Goal: Find specific page/section: Find specific page/section

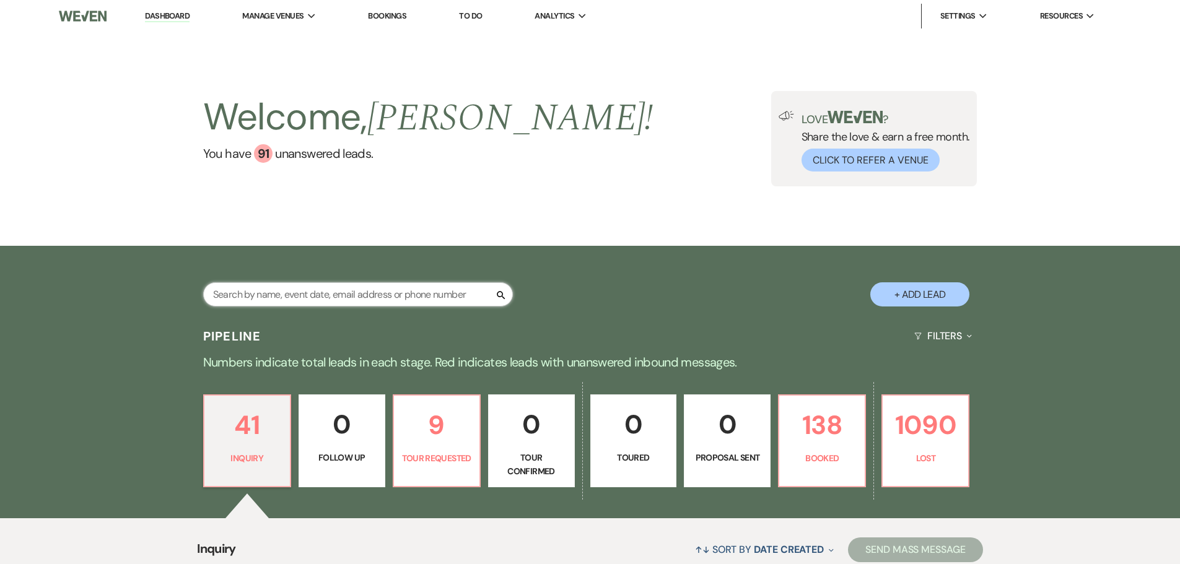
click at [308, 294] on input "text" at bounding box center [358, 294] width 310 height 24
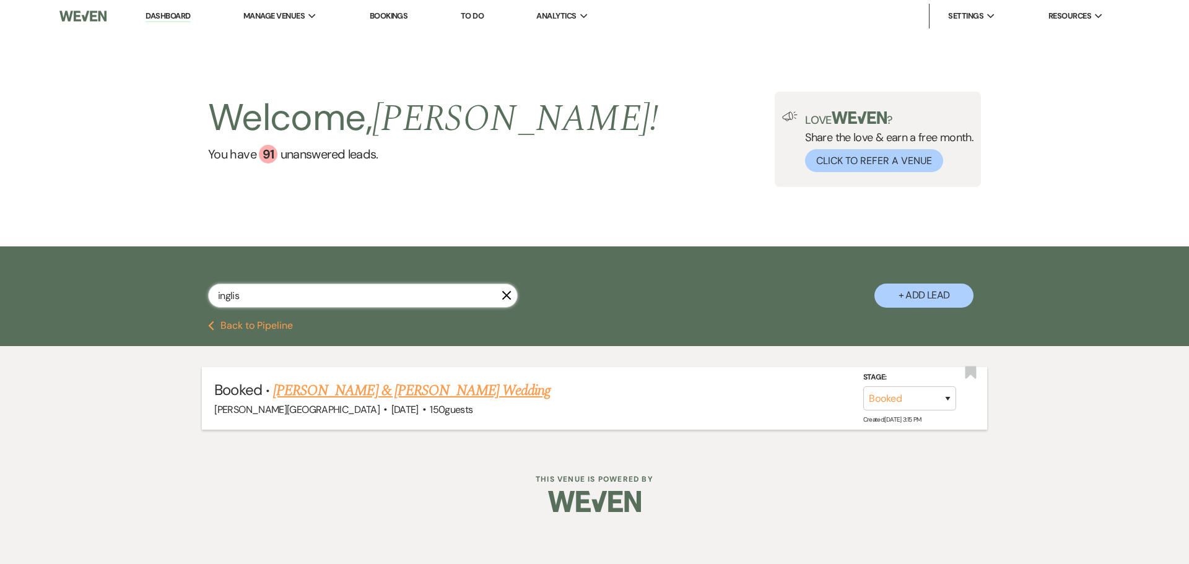
type input "inglis"
click at [474, 389] on link "[PERSON_NAME] & [PERSON_NAME] Wedding" at bounding box center [411, 391] width 277 height 22
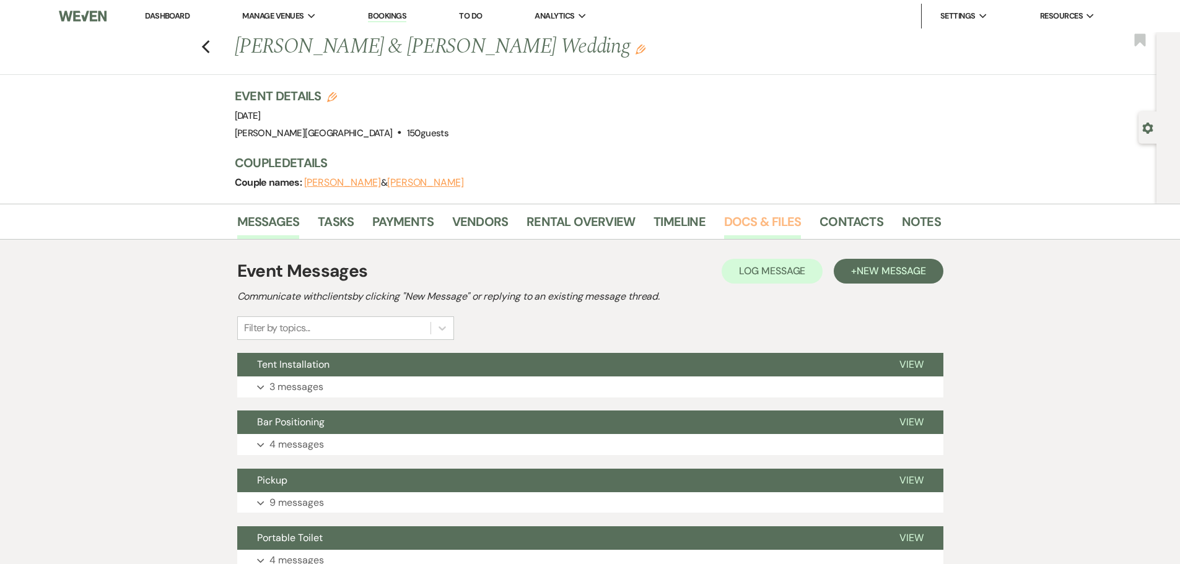
click at [762, 222] on link "Docs & Files" at bounding box center [762, 225] width 77 height 27
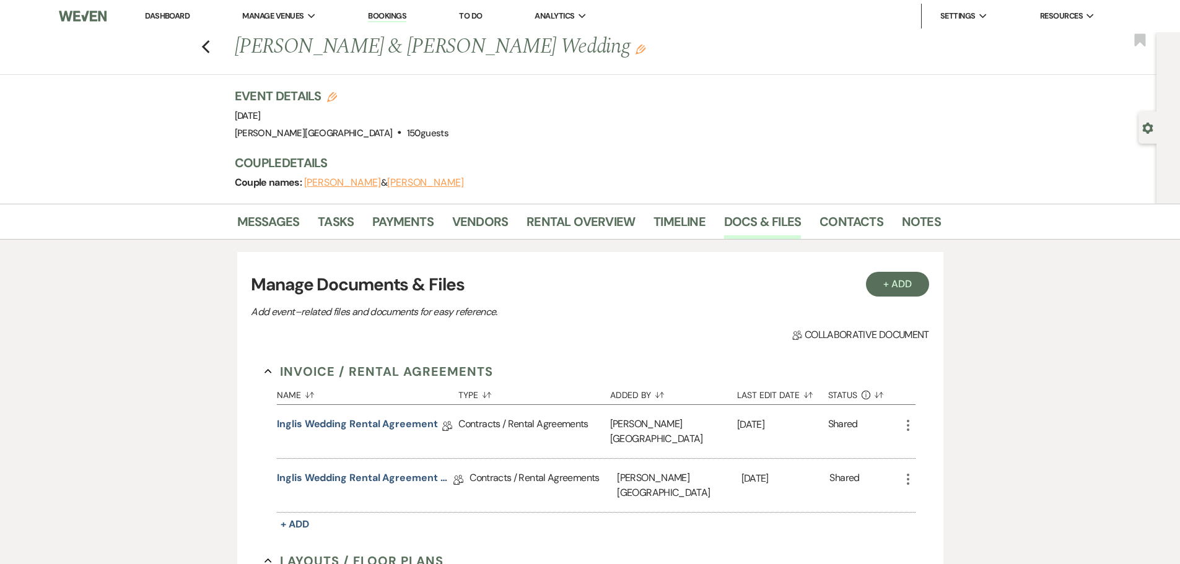
click at [205, 42] on div "Previous [PERSON_NAME] & [PERSON_NAME] Wedding Edit Bookmark" at bounding box center [575, 53] width 1162 height 43
click at [209, 48] on use "button" at bounding box center [205, 47] width 8 height 14
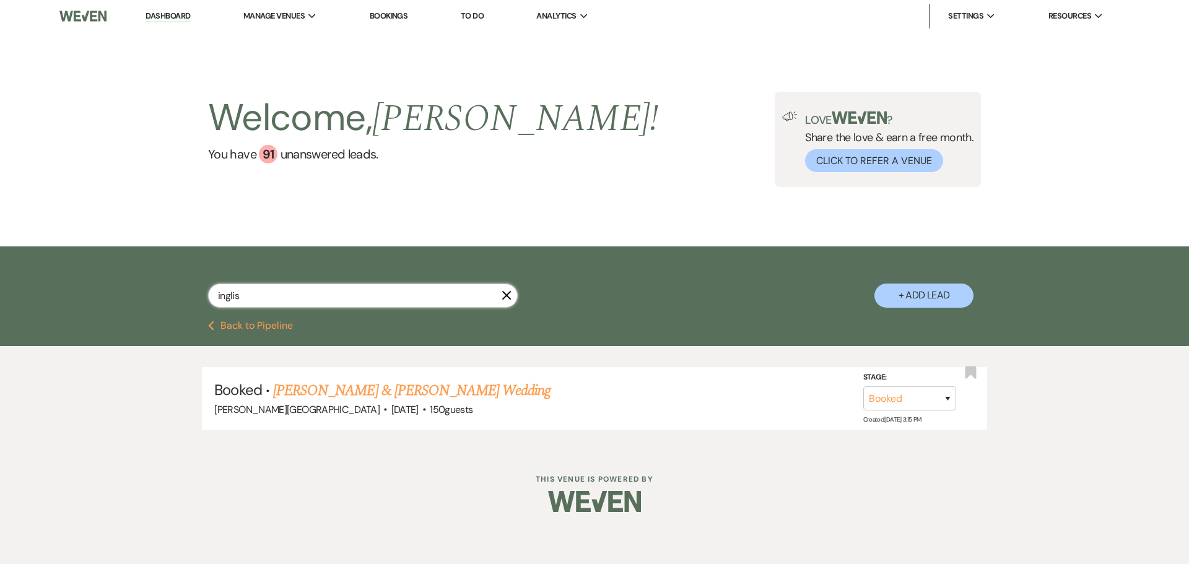
drag, startPoint x: 277, startPoint y: 295, endPoint x: 193, endPoint y: 289, distance: 84.5
click at [193, 289] on div "inglis X + Add Lead" at bounding box center [595, 285] width 892 height 65
type input "fersh"
click at [310, 389] on link "[PERSON_NAME] Wedding" at bounding box center [351, 391] width 157 height 22
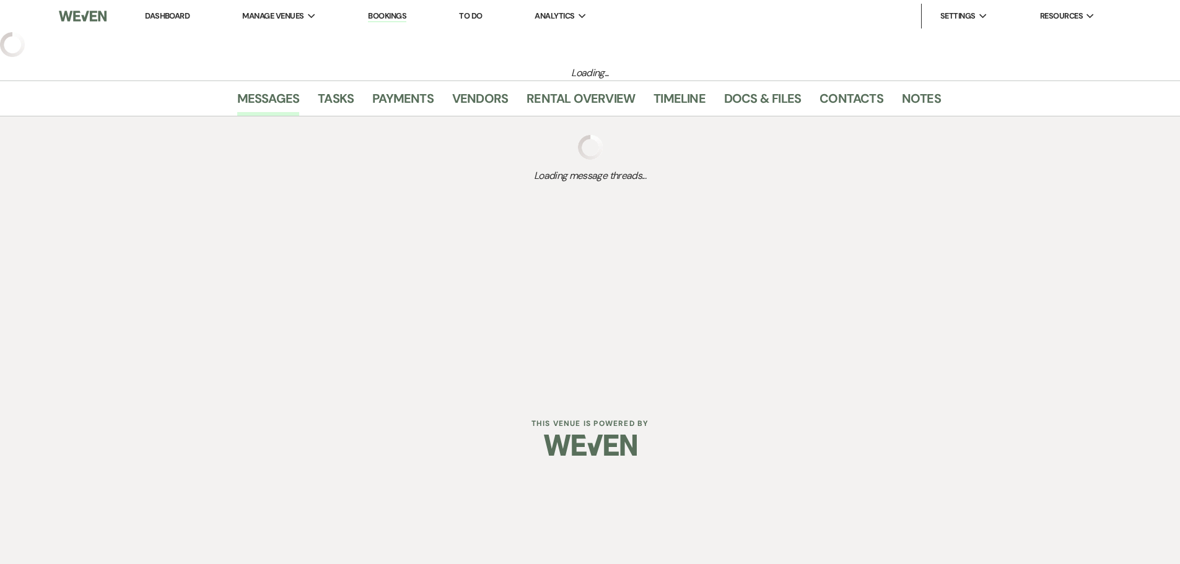
select select "5"
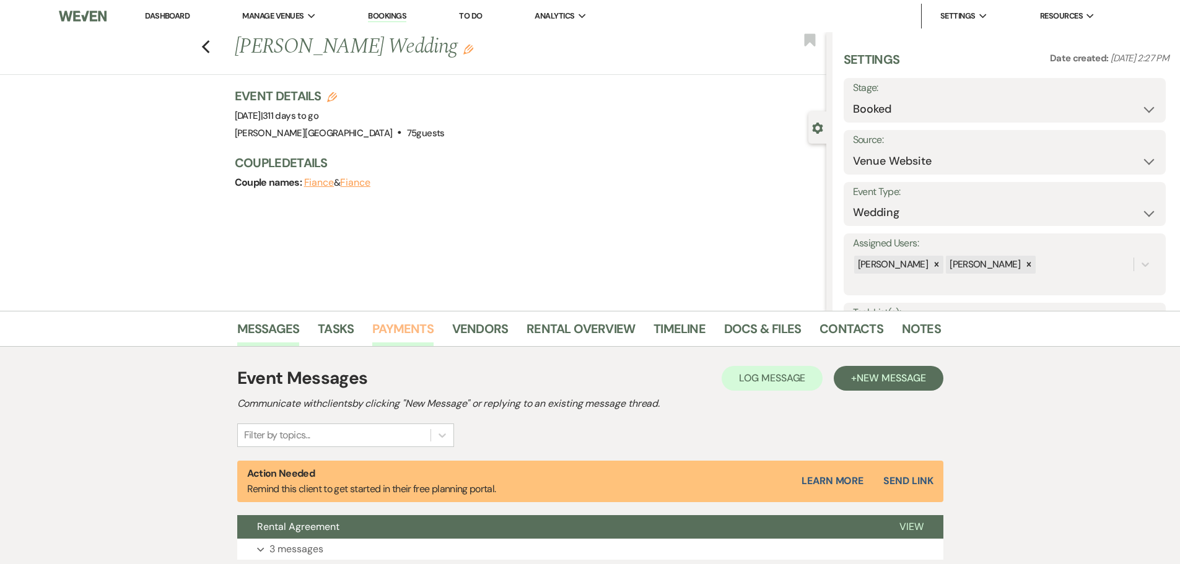
click at [403, 331] on link "Payments" at bounding box center [402, 332] width 61 height 27
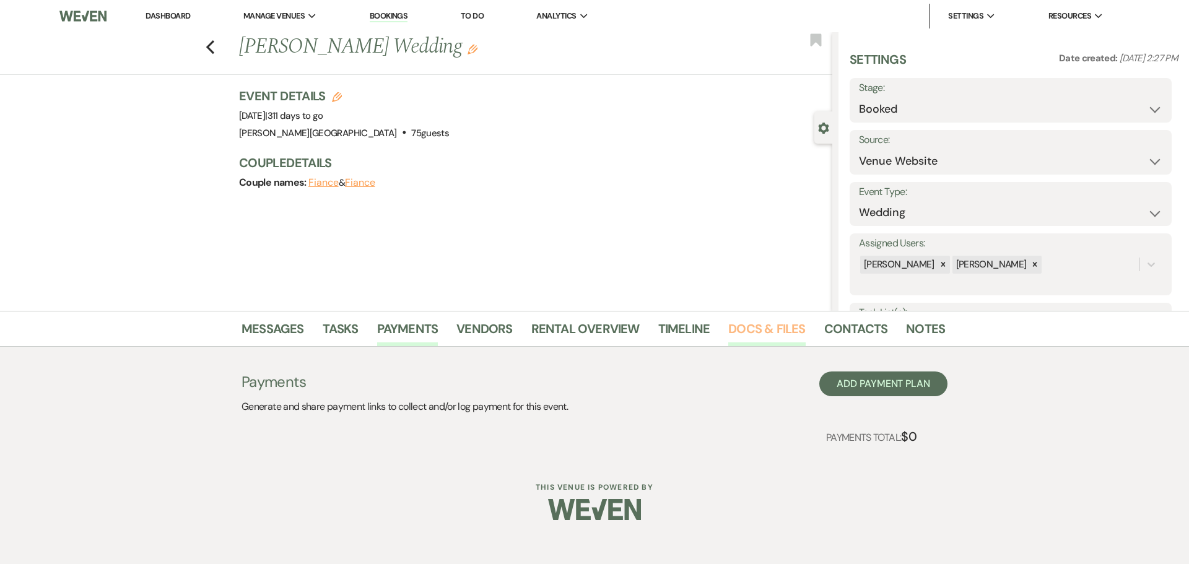
click at [761, 327] on link "Docs & Files" at bounding box center [766, 332] width 77 height 27
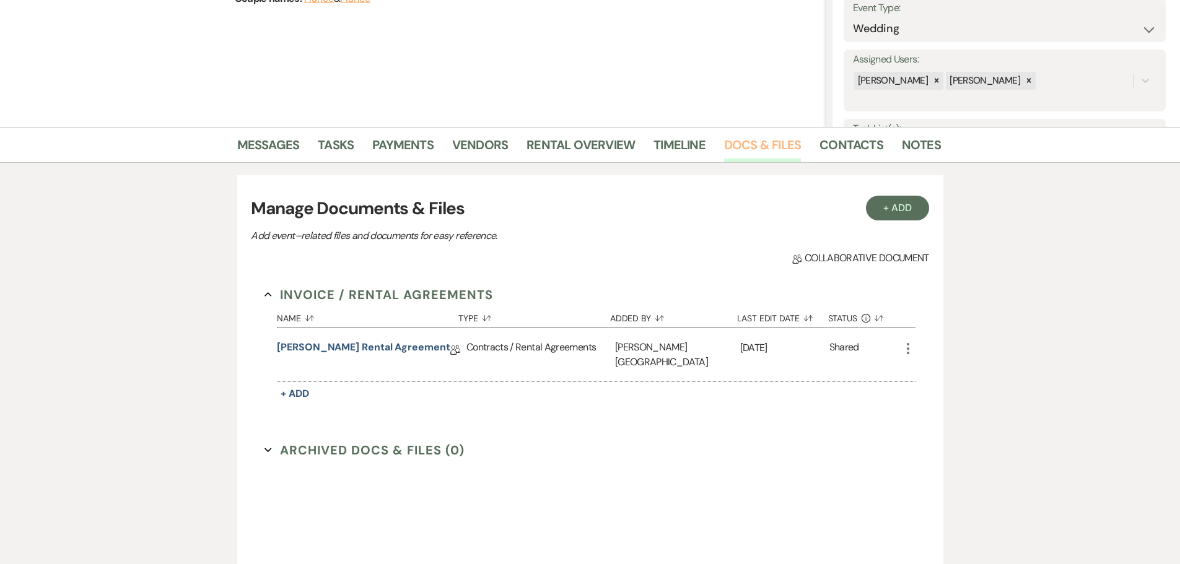
scroll to position [186, 0]
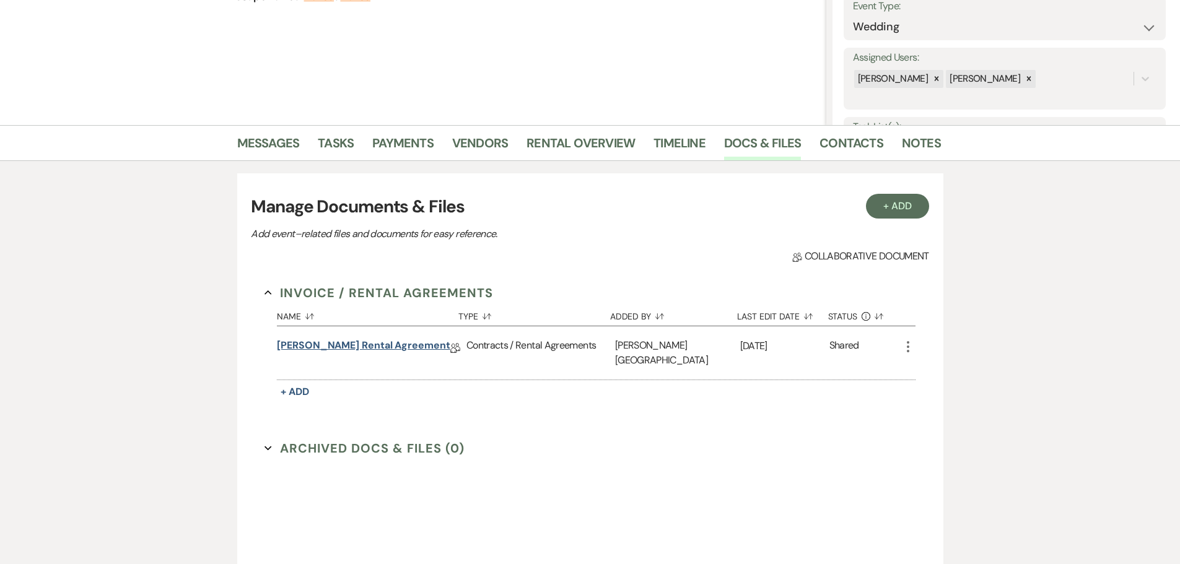
click at [395, 346] on link "[PERSON_NAME] Rental Agreement" at bounding box center [363, 347] width 173 height 19
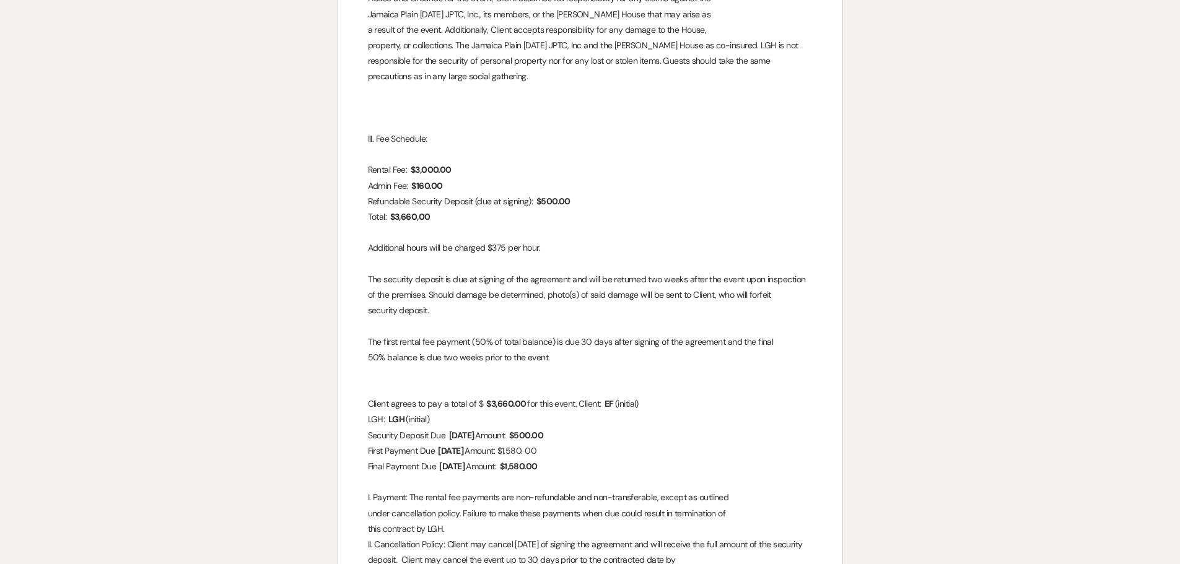
scroll to position [743, 0]
select select "5"
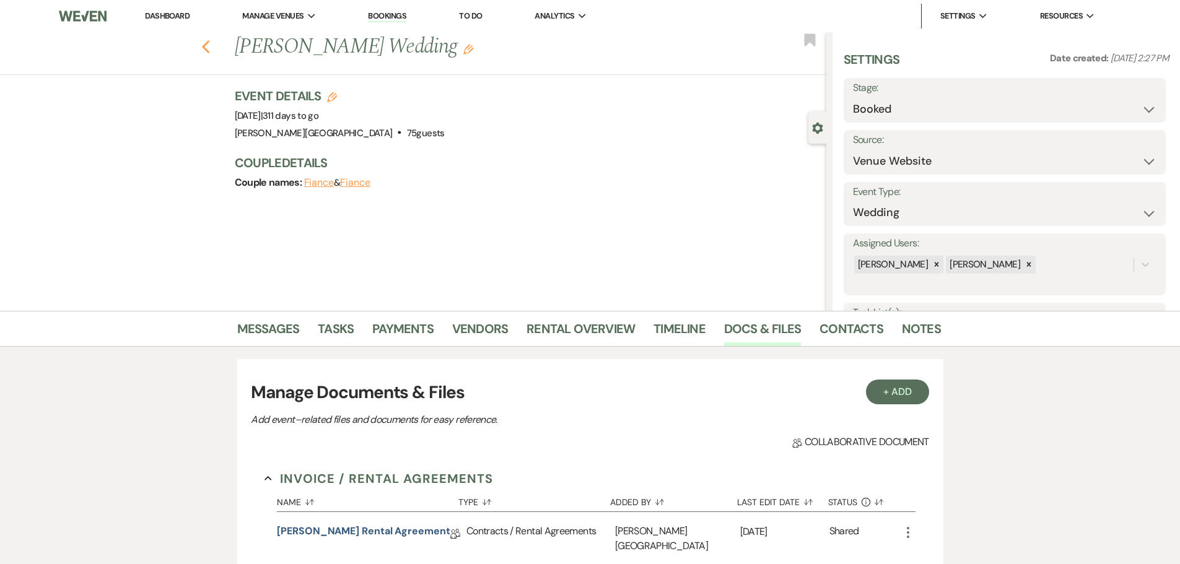
click at [211, 47] on icon "Previous" at bounding box center [205, 47] width 9 height 15
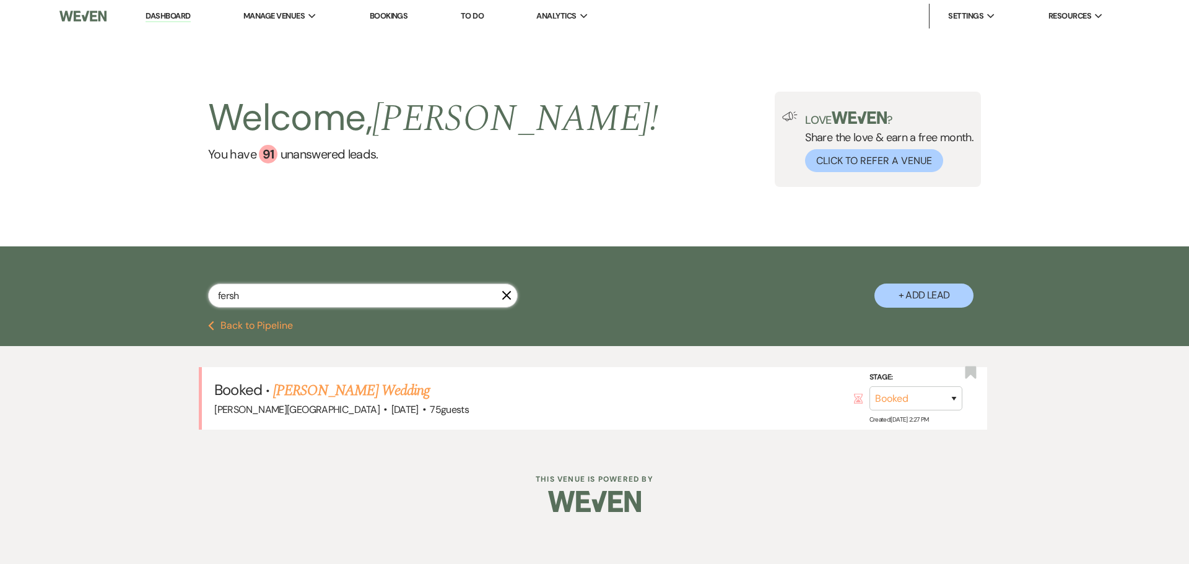
drag, startPoint x: 246, startPoint y: 296, endPoint x: 214, endPoint y: 297, distance: 32.2
click at [214, 297] on input "fersh" at bounding box center [363, 296] width 310 height 24
type input "[PERSON_NAME]"
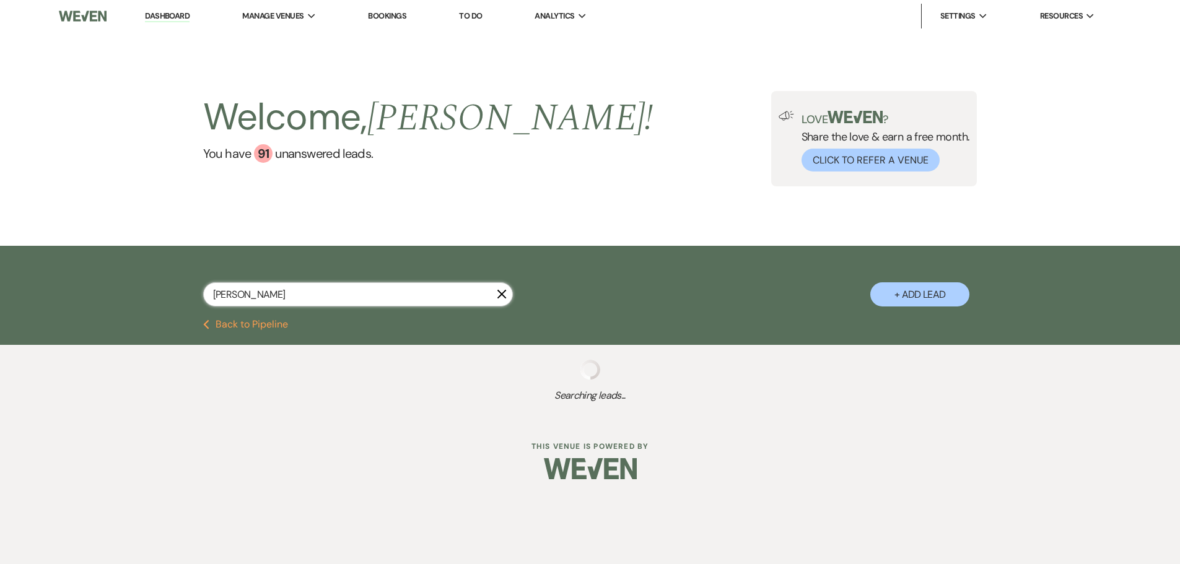
select select "8"
select select "5"
select select "8"
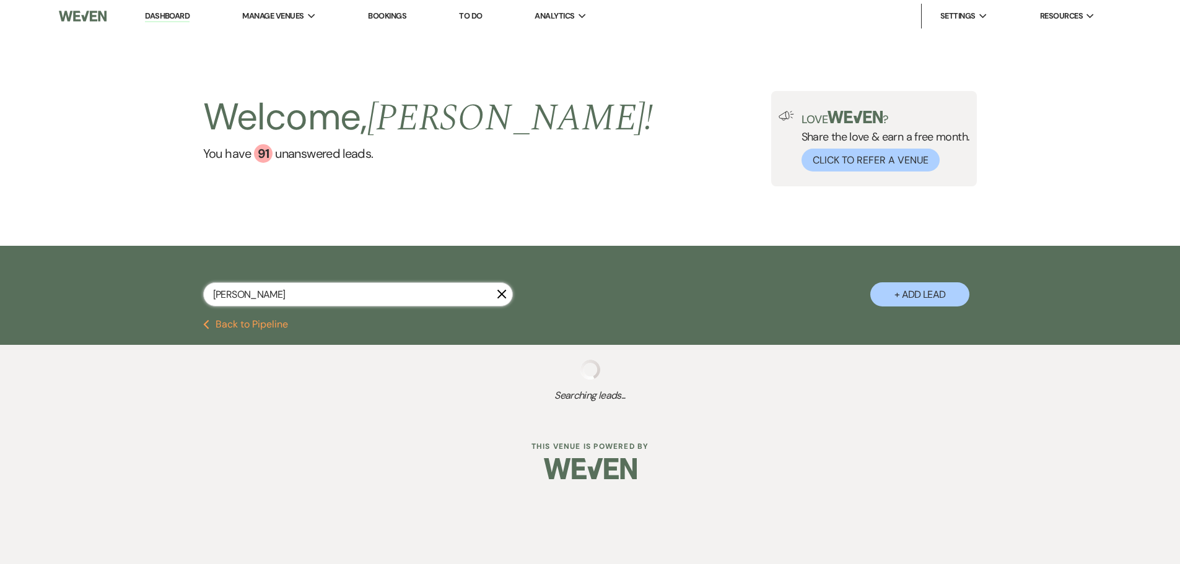
select select "8"
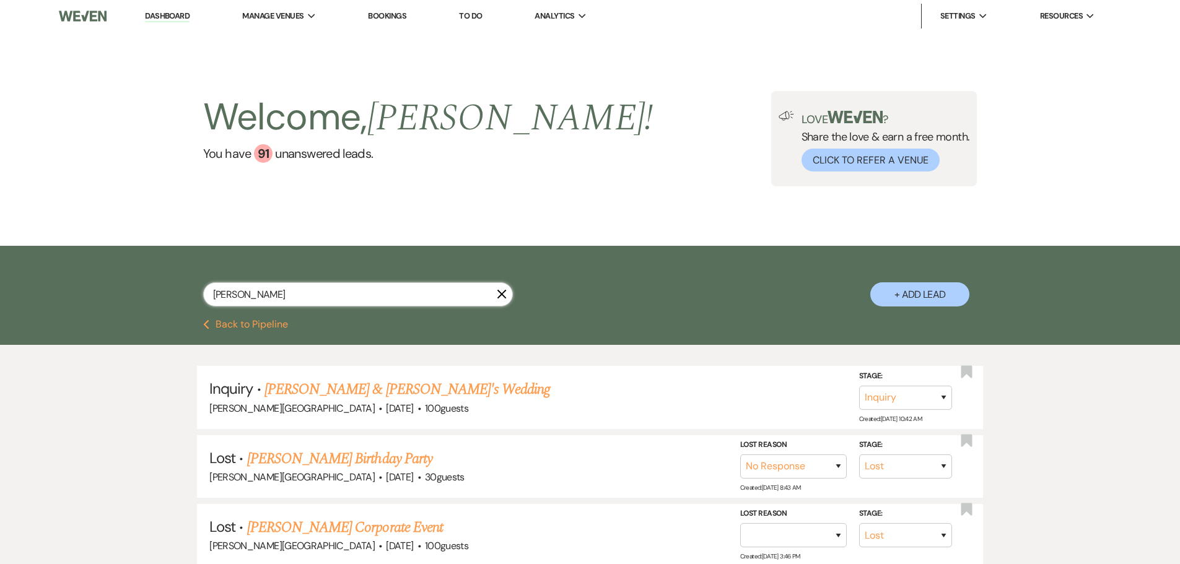
drag, startPoint x: 258, startPoint y: 292, endPoint x: 185, endPoint y: 293, distance: 73.1
click at [185, 293] on div "[PERSON_NAME] + Add Lead" at bounding box center [590, 284] width 892 height 65
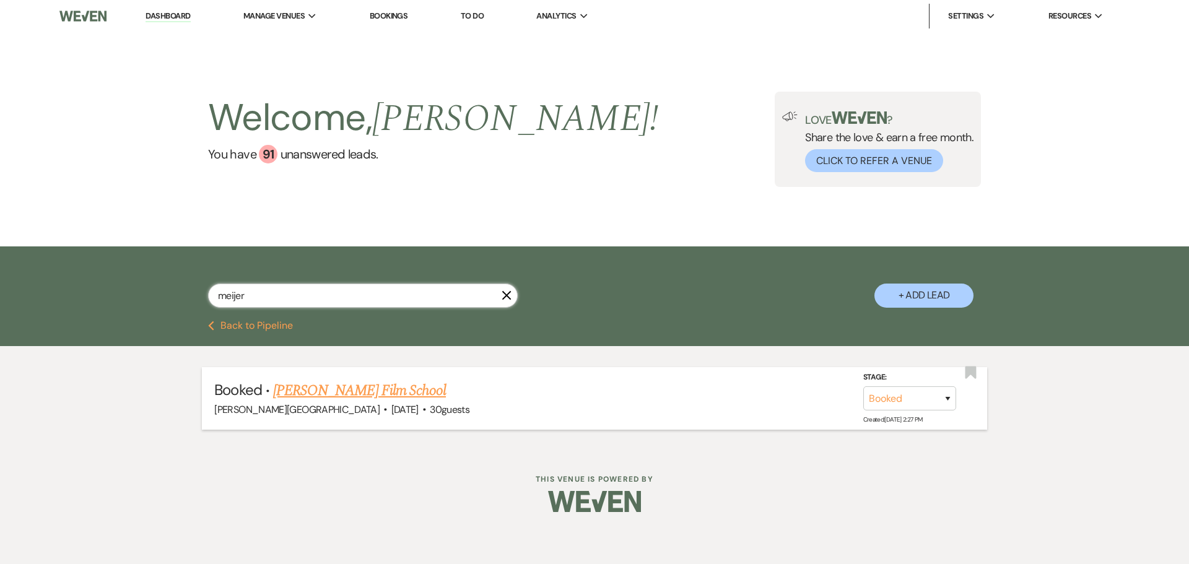
type input "meijer"
click at [310, 391] on link "[PERSON_NAME] Film School" at bounding box center [359, 391] width 173 height 22
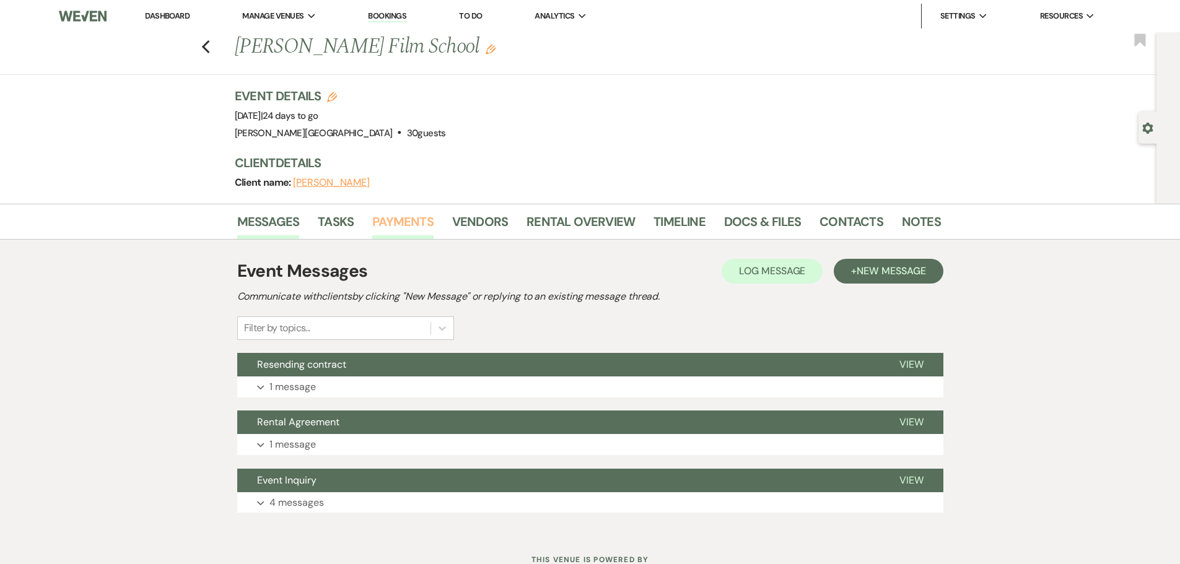
click at [408, 222] on link "Payments" at bounding box center [402, 225] width 61 height 27
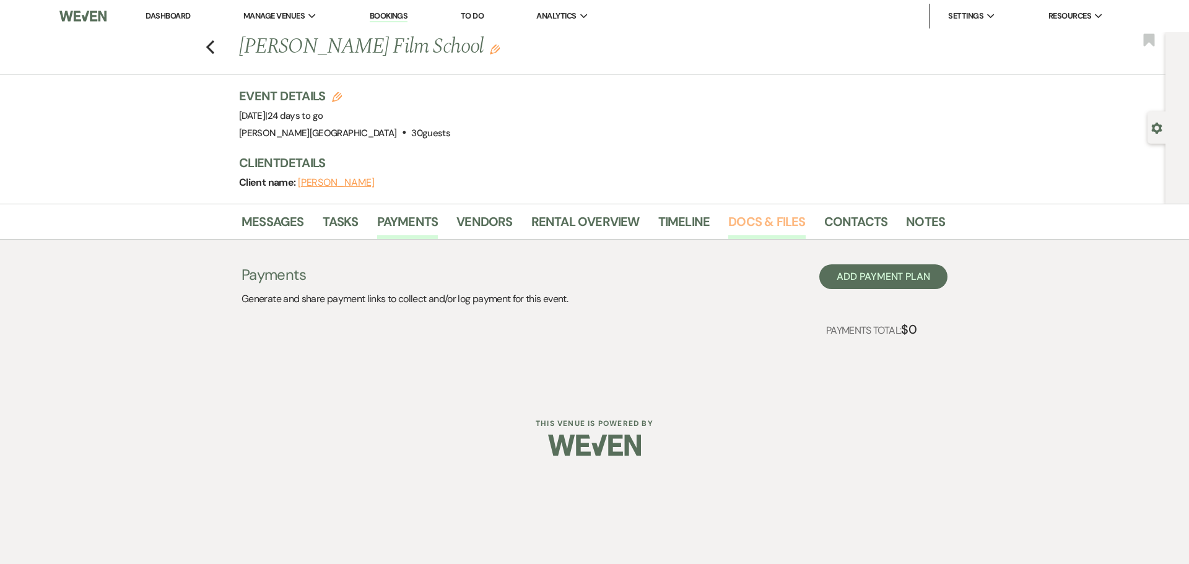
click at [754, 218] on link "Docs & Files" at bounding box center [766, 225] width 77 height 27
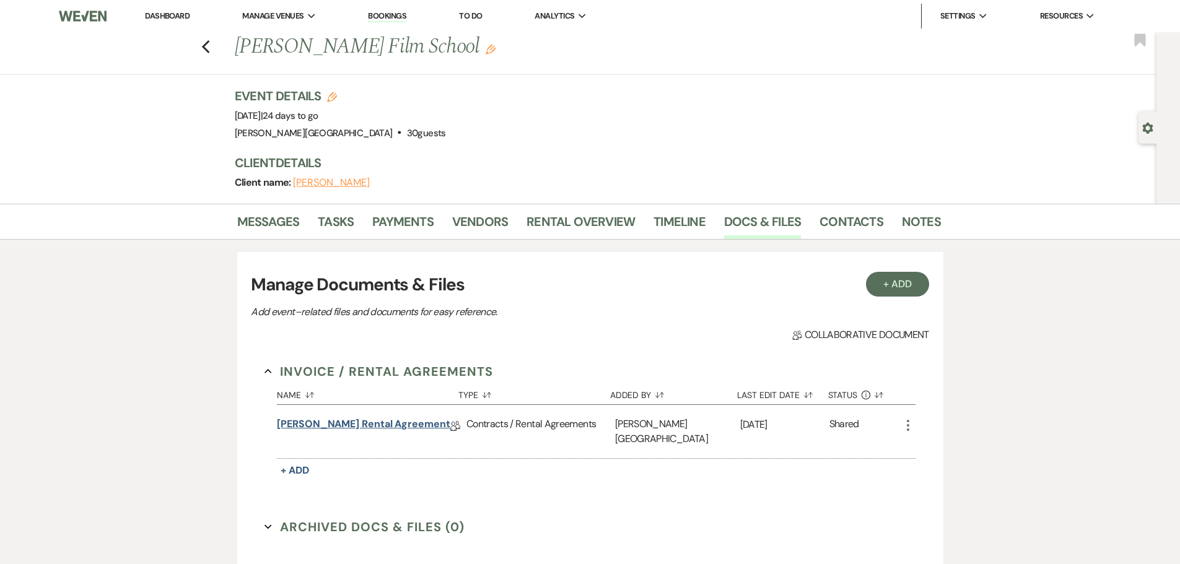
click at [385, 425] on link "[PERSON_NAME] Rental Agreement" at bounding box center [363, 426] width 173 height 19
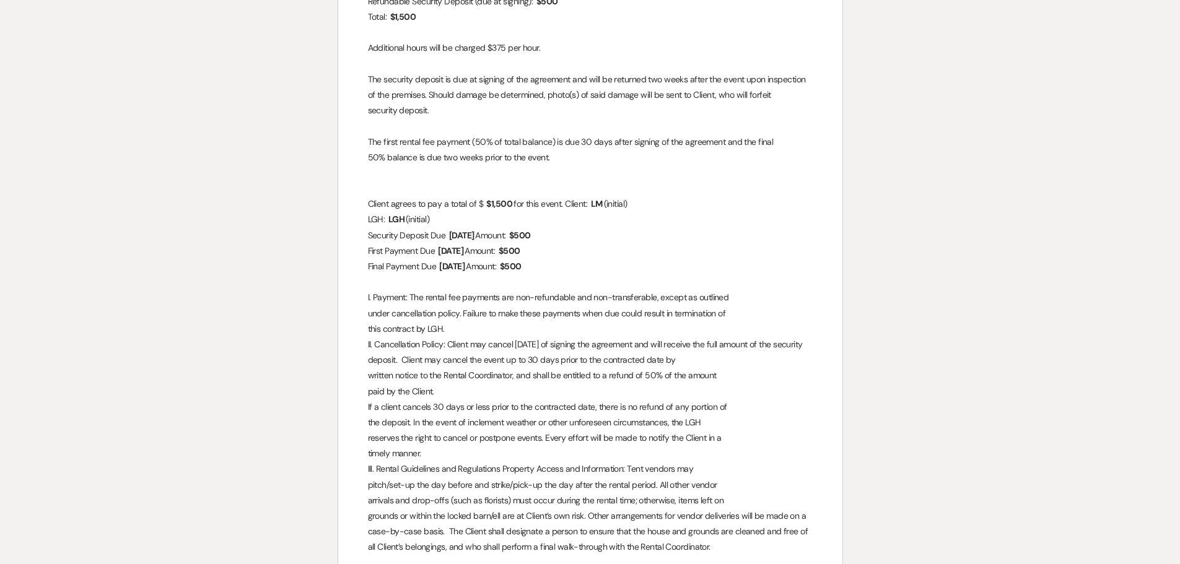
scroll to position [903, 0]
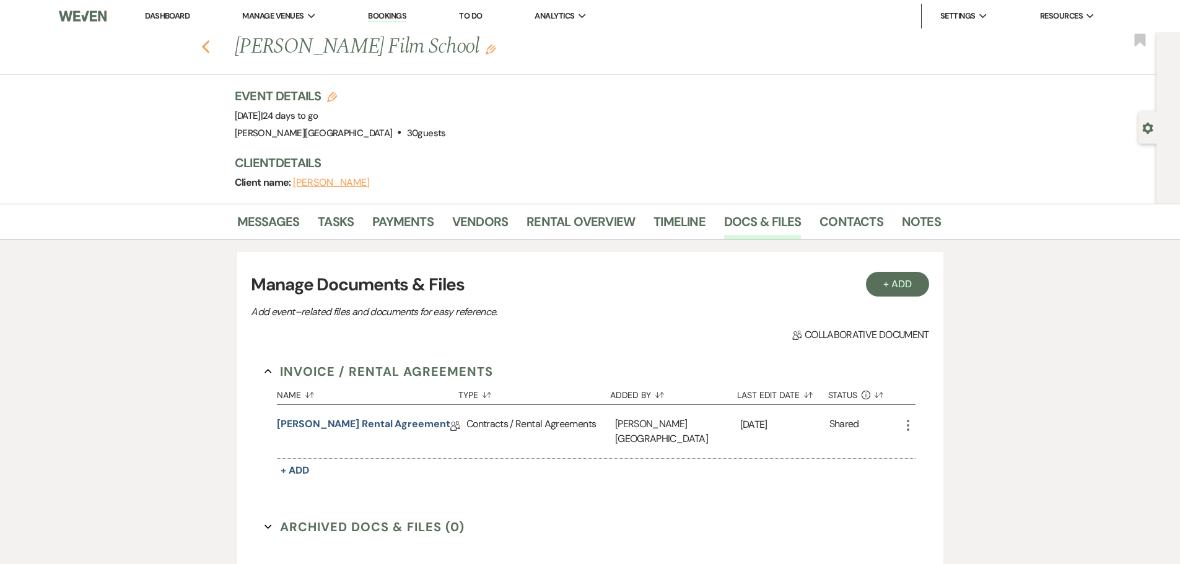
click at [211, 47] on icon "Previous" at bounding box center [205, 47] width 9 height 15
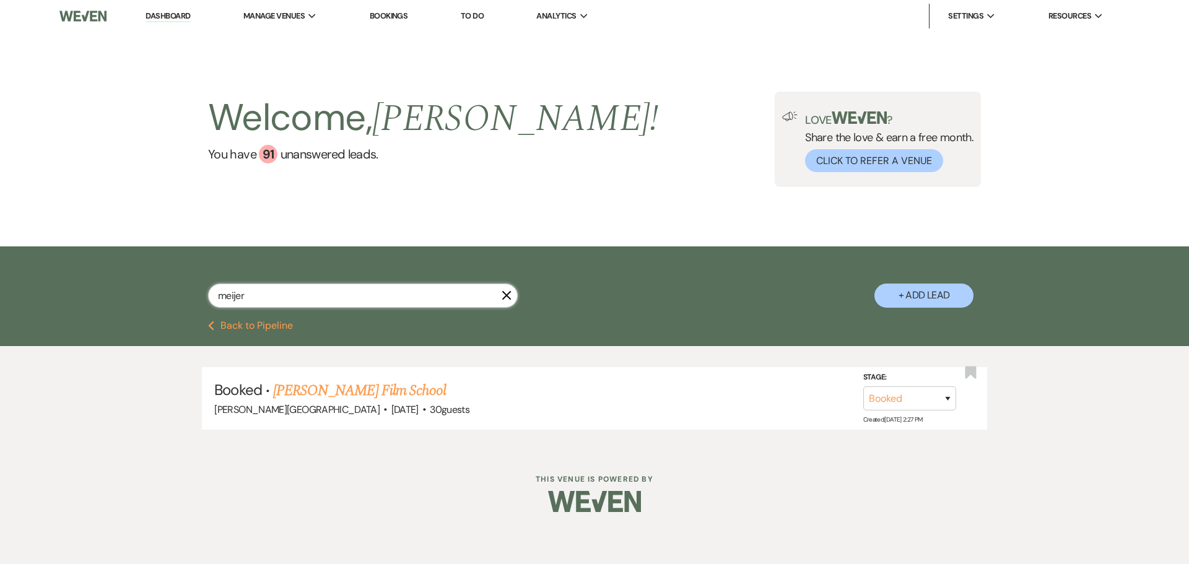
click at [336, 296] on input "meijer" at bounding box center [363, 296] width 310 height 24
click at [331, 388] on link "[PERSON_NAME] Film School" at bounding box center [359, 391] width 173 height 22
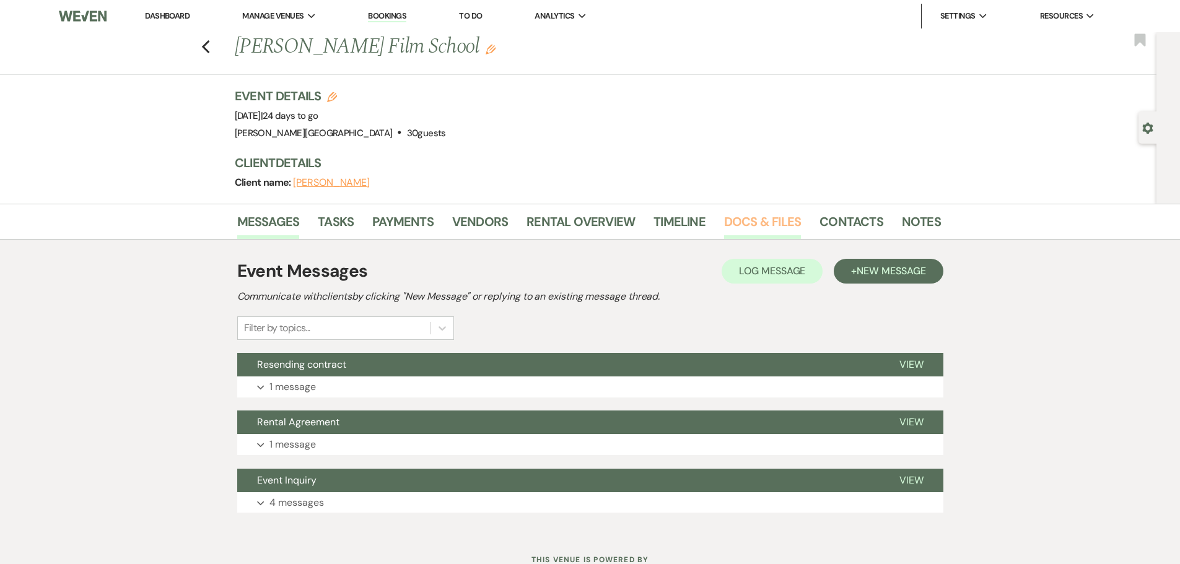
click at [755, 222] on link "Docs & Files" at bounding box center [762, 225] width 77 height 27
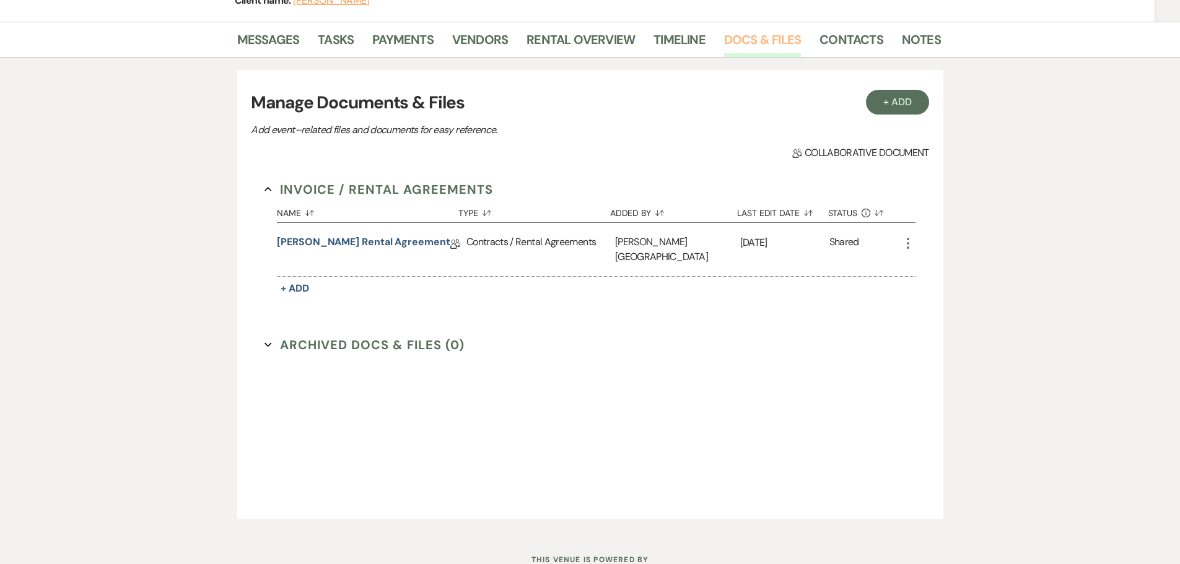
scroll to position [186, 0]
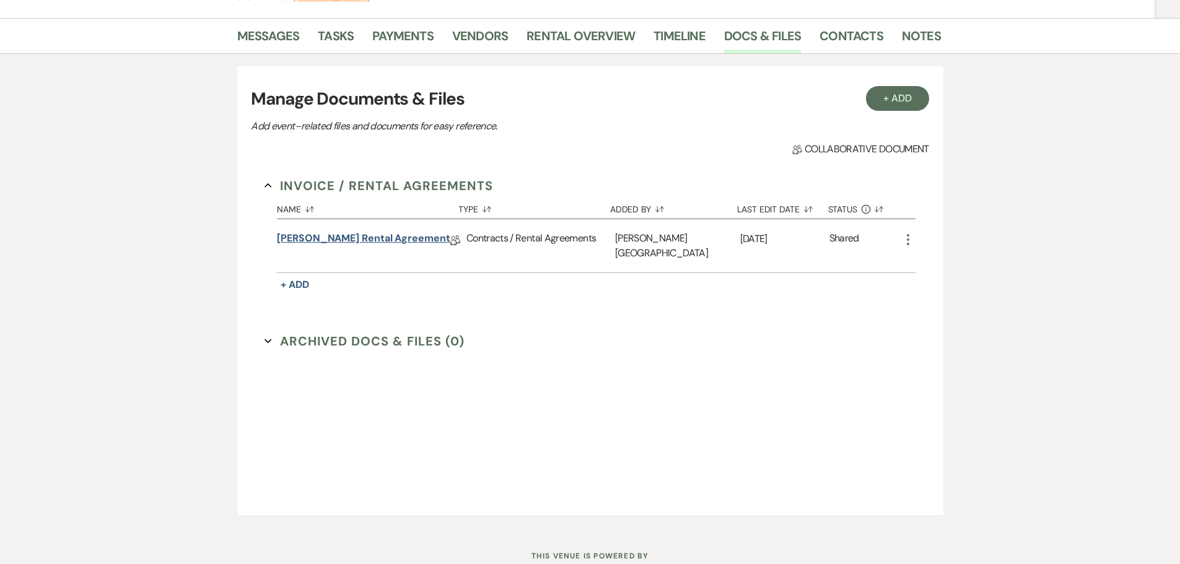
click at [380, 237] on link "[PERSON_NAME] Rental Agreement" at bounding box center [363, 240] width 173 height 19
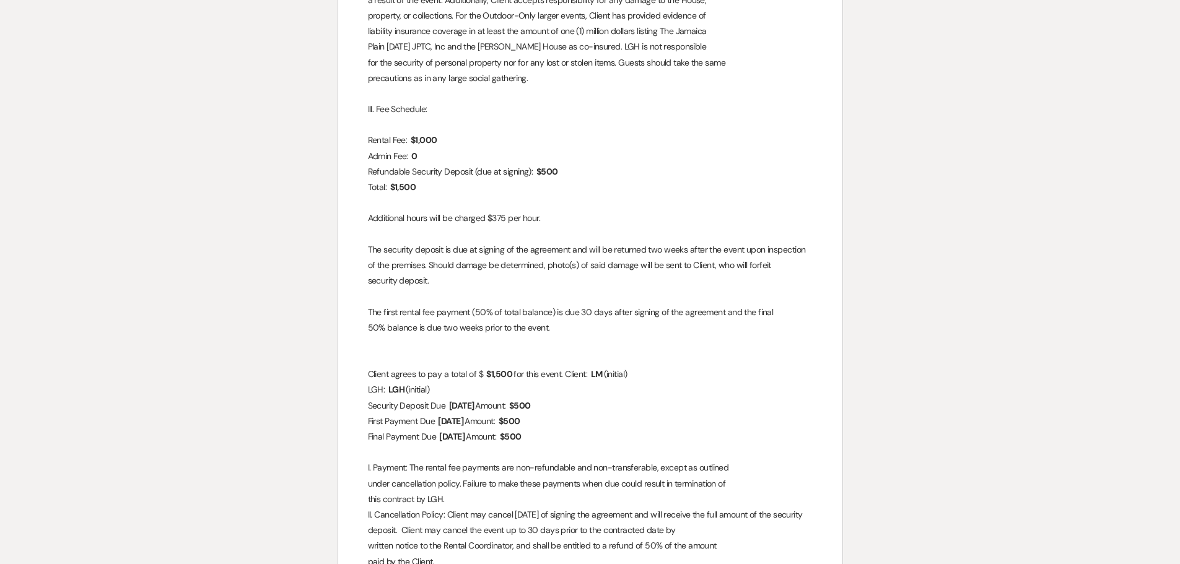
scroll to position [805, 0]
